Goal: Task Accomplishment & Management: Complete application form

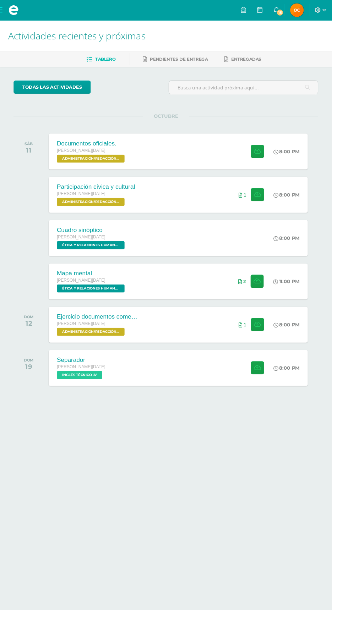
click at [155, 396] on div "Separador Quinto BACO Sábado INGLÉS TÉCNICO 'A' 8:00 PM Separador INGLÉS TÉCNICO" at bounding box center [186, 386] width 271 height 38
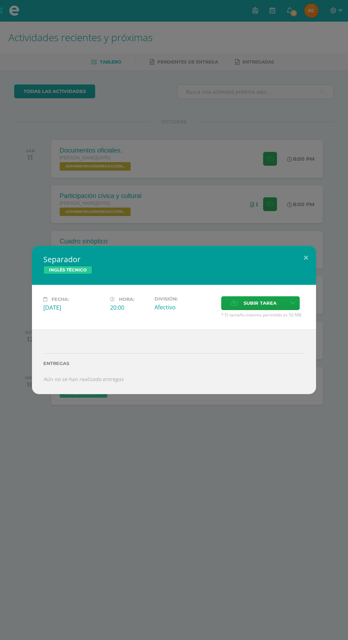
click at [254, 303] on span "Subir tarea" at bounding box center [259, 303] width 33 height 13
click at [0, 0] on input "Subir tarea" at bounding box center [0, 0] width 0 height 0
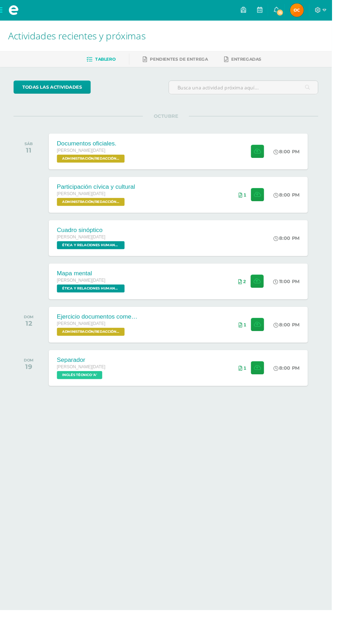
click at [82, 164] on span "ADMINISTRACIÓN/REDACCIÓN Y CORRESPONDENCIA 'A'" at bounding box center [95, 166] width 71 height 9
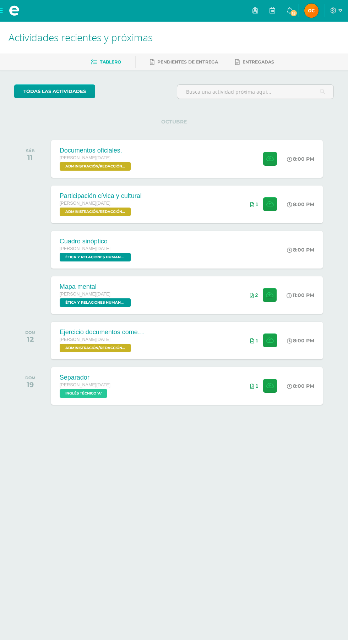
click at [119, 150] on div "Documentos oficiales." at bounding box center [96, 150] width 73 height 7
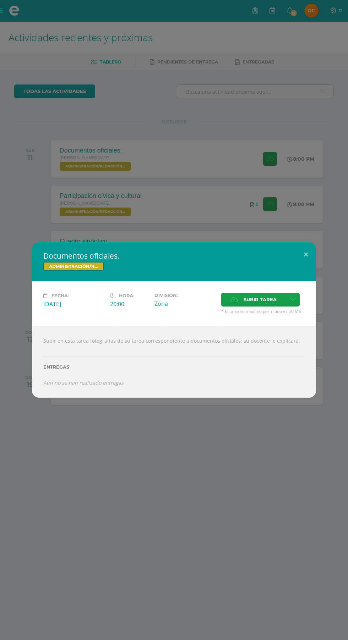
click at [261, 300] on span "Subir tarea" at bounding box center [259, 299] width 33 height 13
click at [0, 0] on input "Subir tarea" at bounding box center [0, 0] width 0 height 0
